Goal: Task Accomplishment & Management: Complete application form

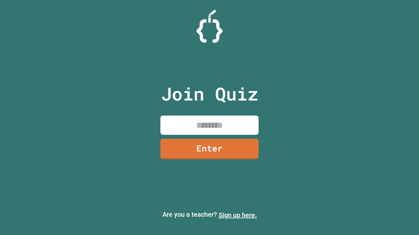
click at [237, 216] on link "Sign up here." at bounding box center [237, 216] width 38 height 8
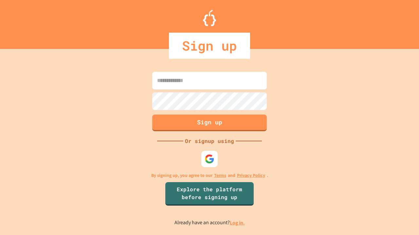
click at [237, 223] on link "Log in." at bounding box center [237, 223] width 15 height 7
